Goal: Find specific page/section: Find specific page/section

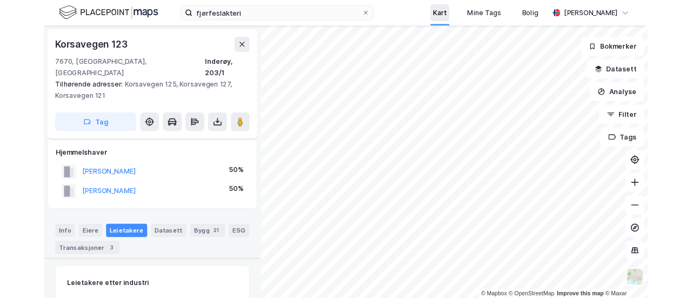
scroll to position [132, 0]
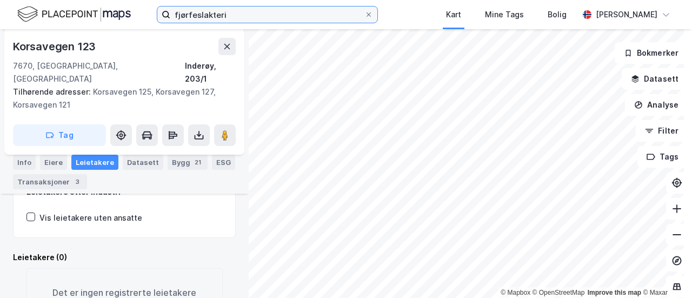
click at [252, 21] on input "fjørfeslakteri" at bounding box center [267, 14] width 194 height 16
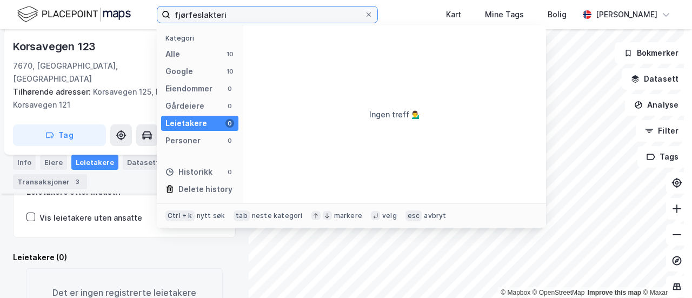
click at [252, 21] on input "fjørfeslakteri" at bounding box center [267, 14] width 194 height 16
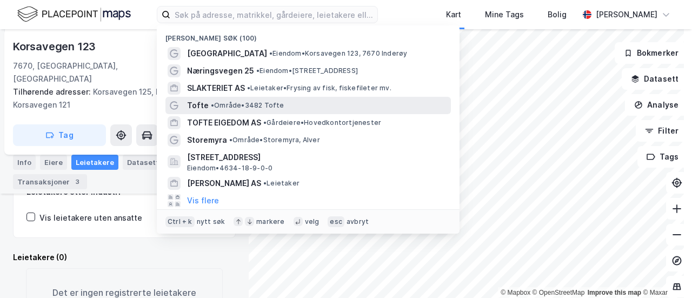
click at [197, 101] on span "Tofte" at bounding box center [198, 105] width 22 height 13
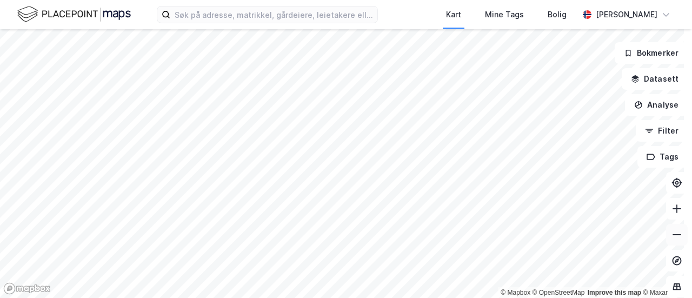
click at [671, 237] on icon at bounding box center [676, 234] width 11 height 11
click at [671, 232] on icon at bounding box center [676, 234] width 11 height 11
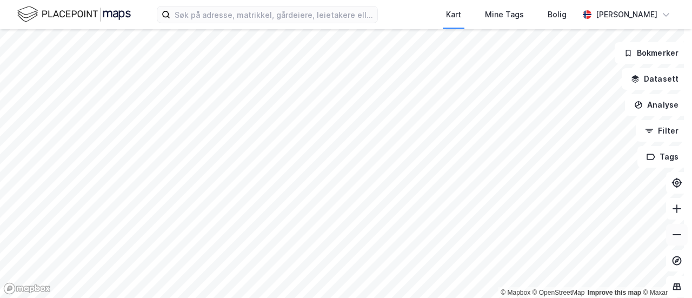
click at [671, 232] on icon at bounding box center [676, 234] width 11 height 11
click at [666, 231] on button at bounding box center [677, 235] width 22 height 22
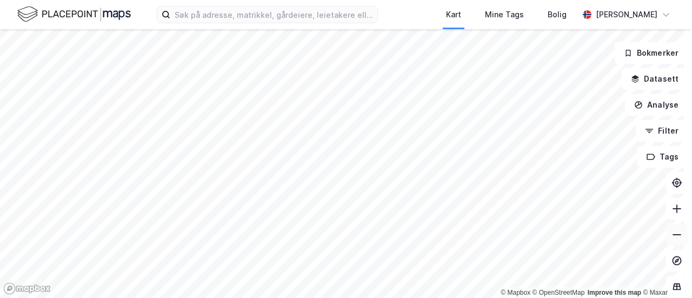
click at [666, 231] on button at bounding box center [677, 235] width 22 height 22
click at [672, 210] on icon at bounding box center [676, 208] width 11 height 11
click at [641, 98] on div "© Mapbox © OpenStreetMap Improve this map © Maxar Bokmerker Datasett Analyse Fi…" at bounding box center [346, 163] width 692 height 269
